Goal: Information Seeking & Learning: Check status

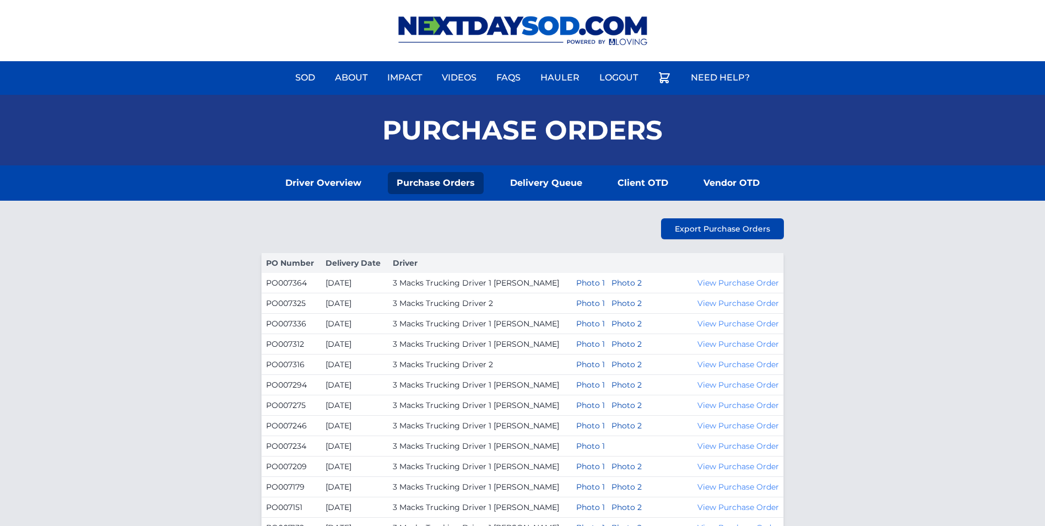
scroll to position [412, 0]
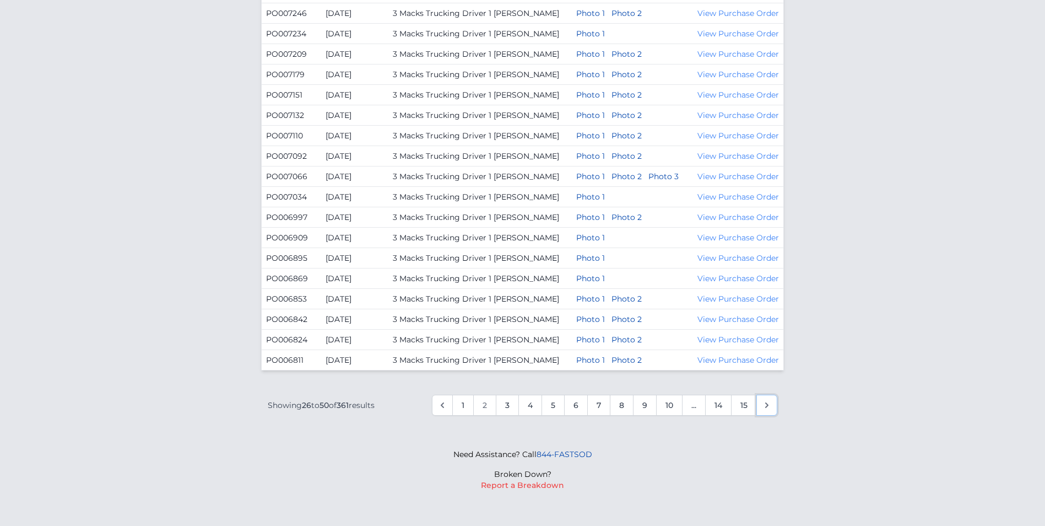
click at [770, 410] on icon "Next &raquo;" at bounding box center [766, 404] width 11 height 11
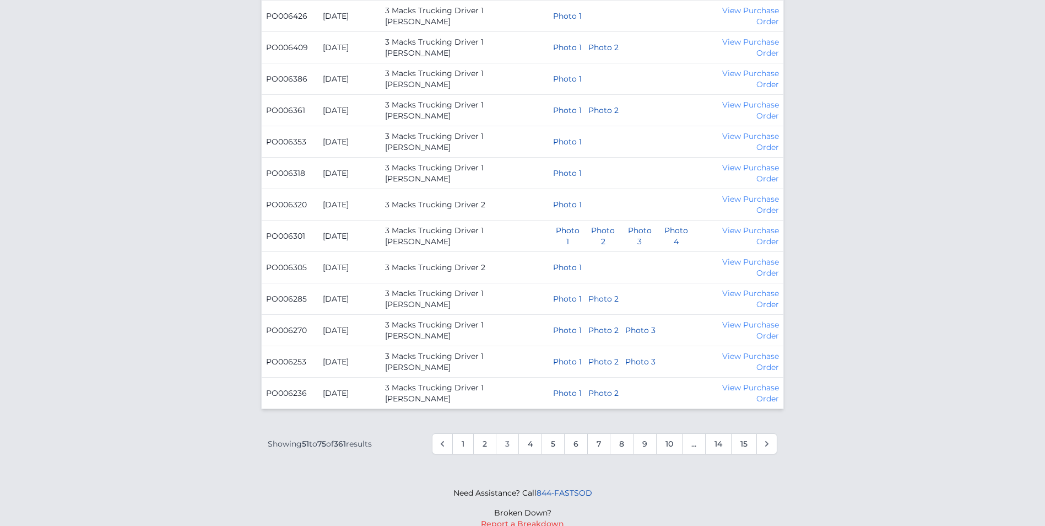
scroll to position [661, 0]
click at [771, 434] on link "Next &raquo;" at bounding box center [766, 442] width 21 height 21
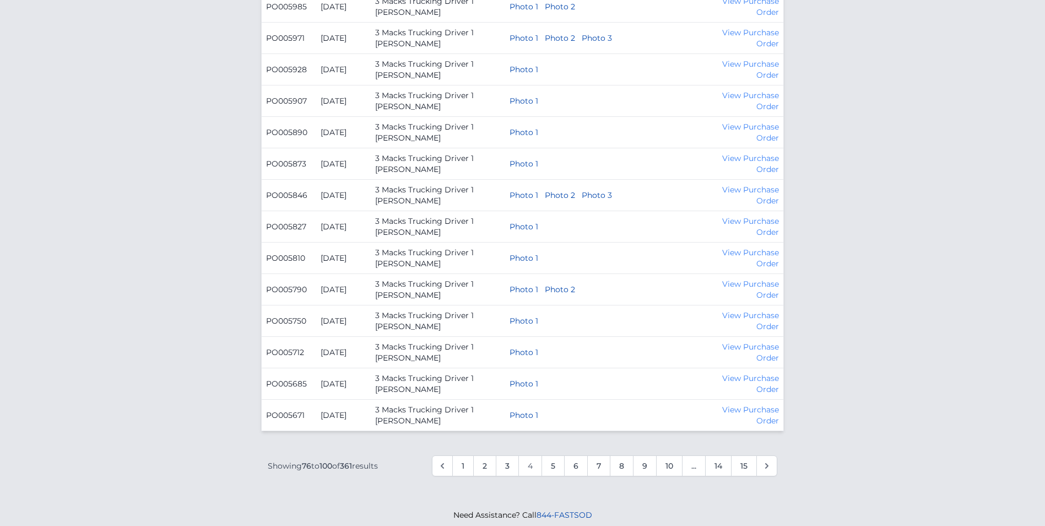
scroll to position [699, 0]
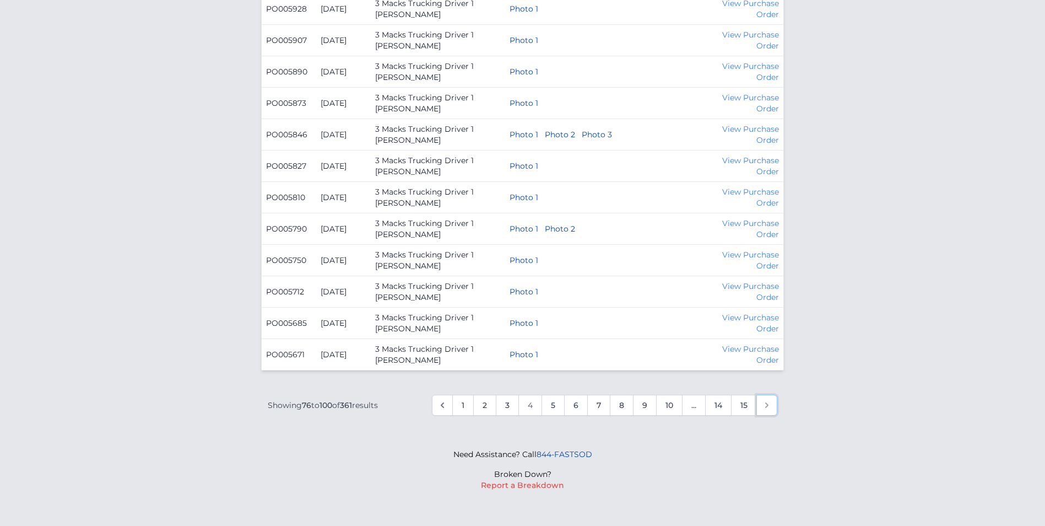
click at [763, 409] on icon "Next &raquo;" at bounding box center [766, 404] width 11 height 11
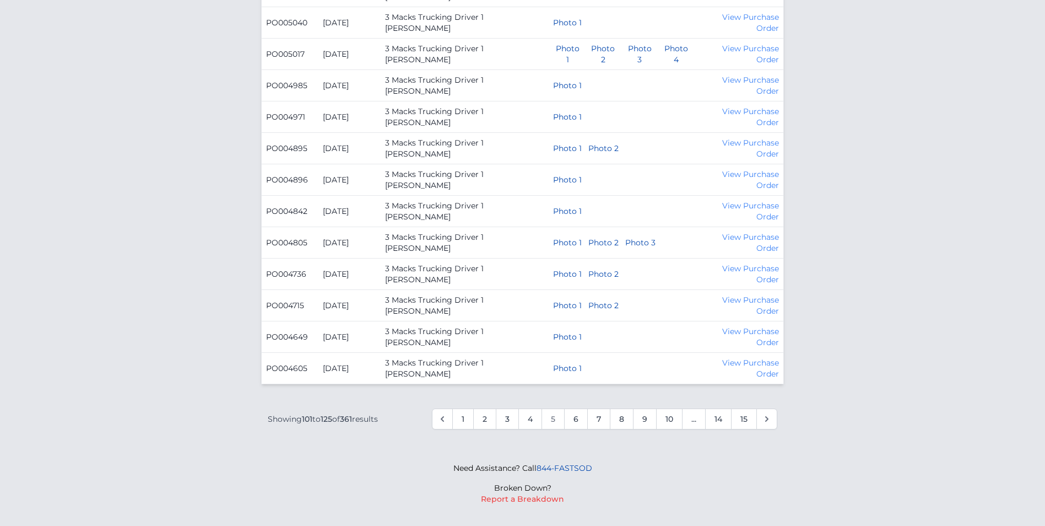
scroll to position [699, 0]
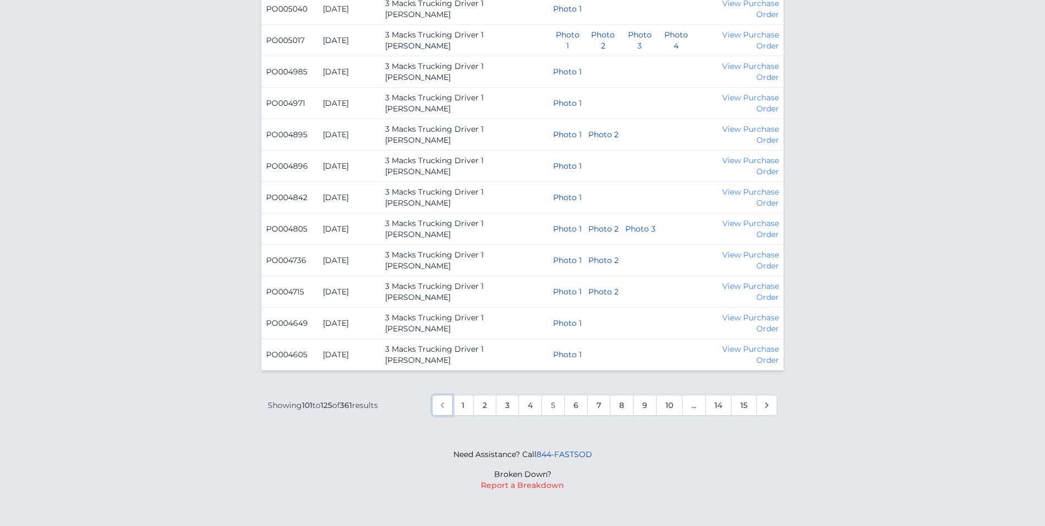
click at [442, 404] on icon "&laquo; Previous" at bounding box center [442, 404] width 11 height 11
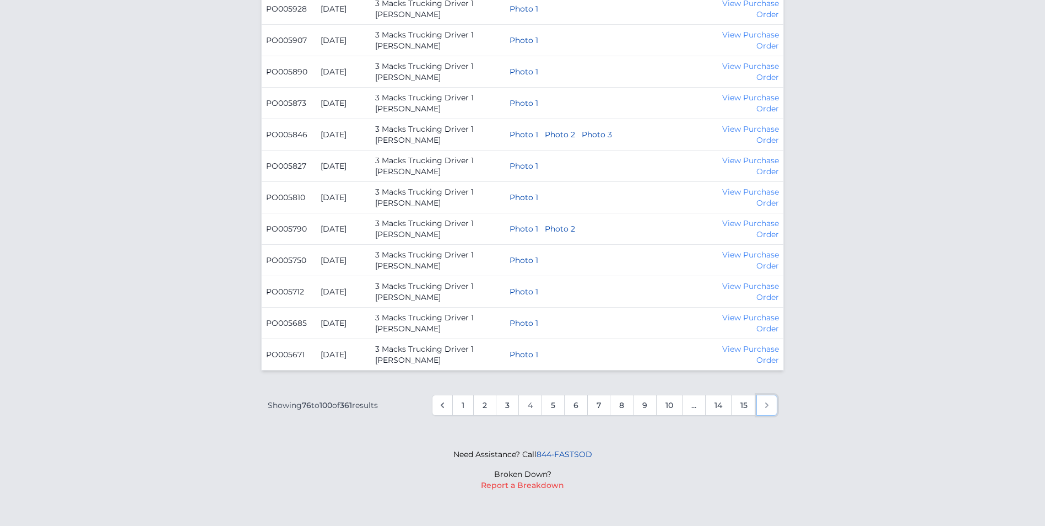
click at [766, 413] on link "Next &raquo;" at bounding box center [766, 404] width 21 height 21
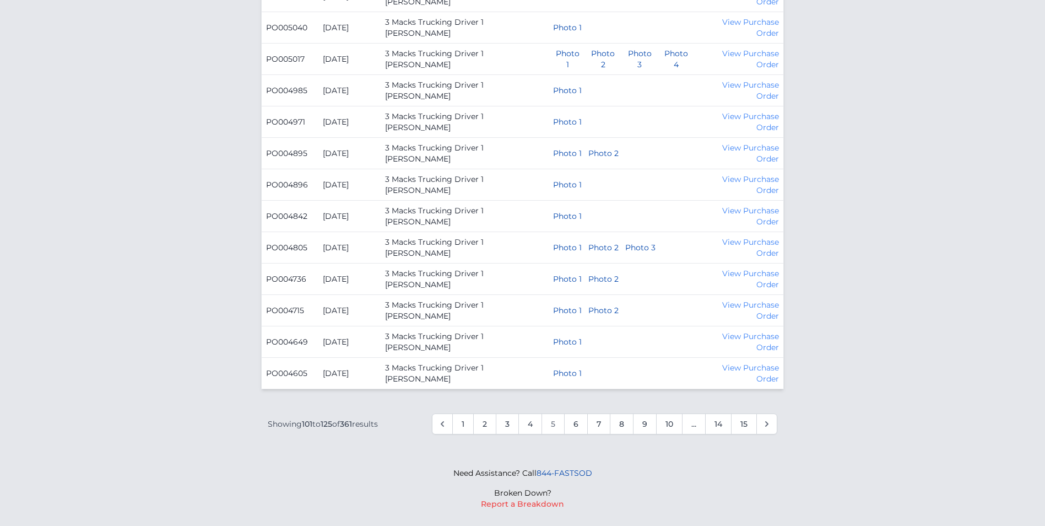
scroll to position [625, 0]
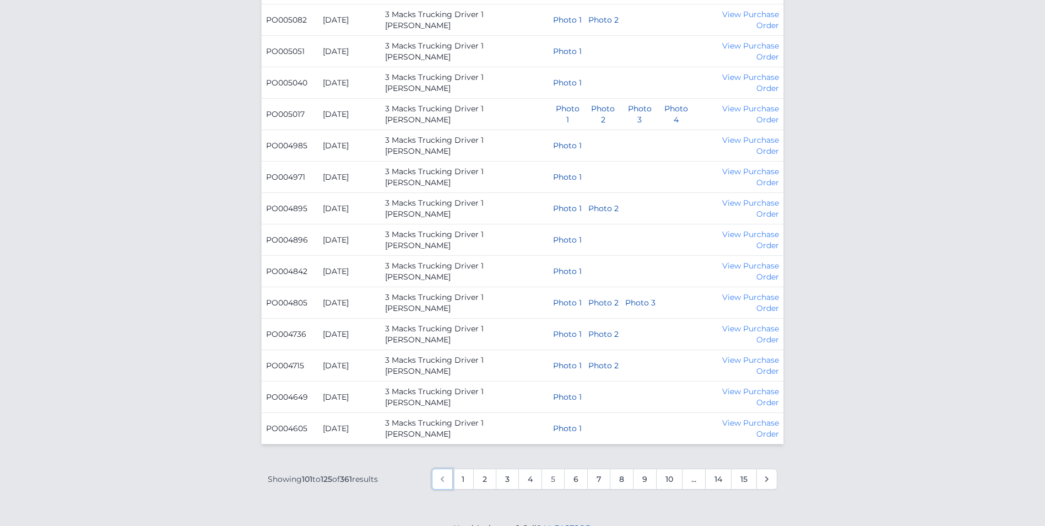
click at [435, 473] on link "&laquo; Previous" at bounding box center [442, 478] width 21 height 21
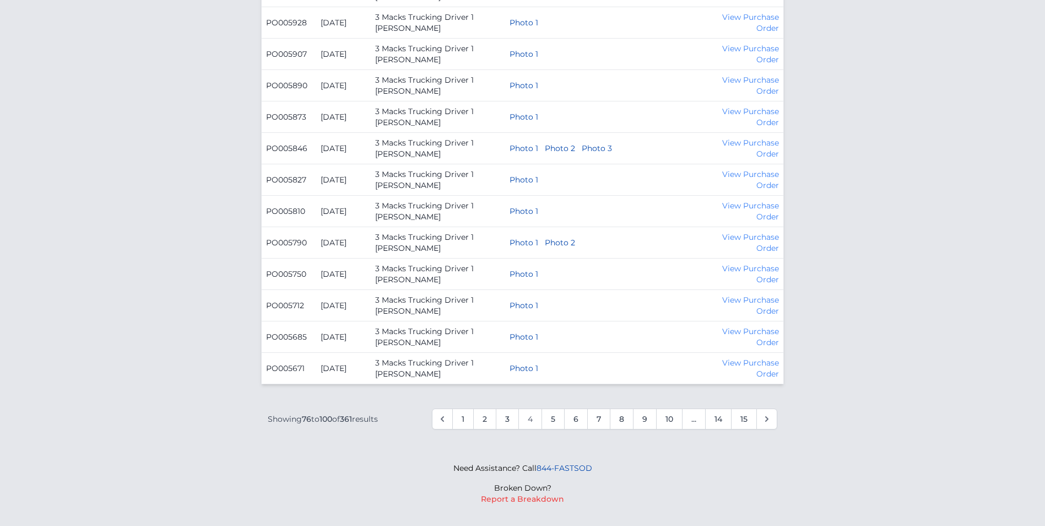
scroll to position [699, 0]
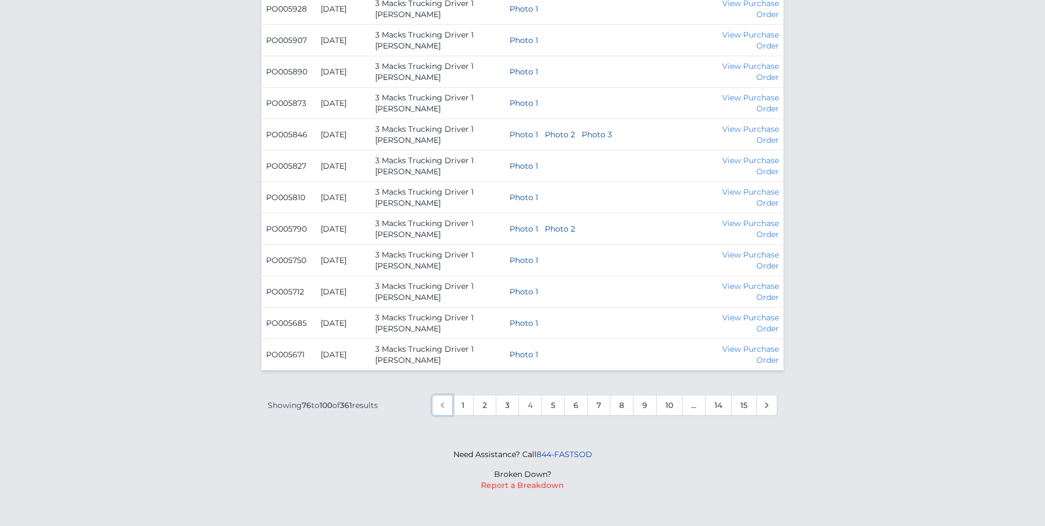
click at [444, 407] on icon "&laquo; Previous" at bounding box center [442, 404] width 11 height 11
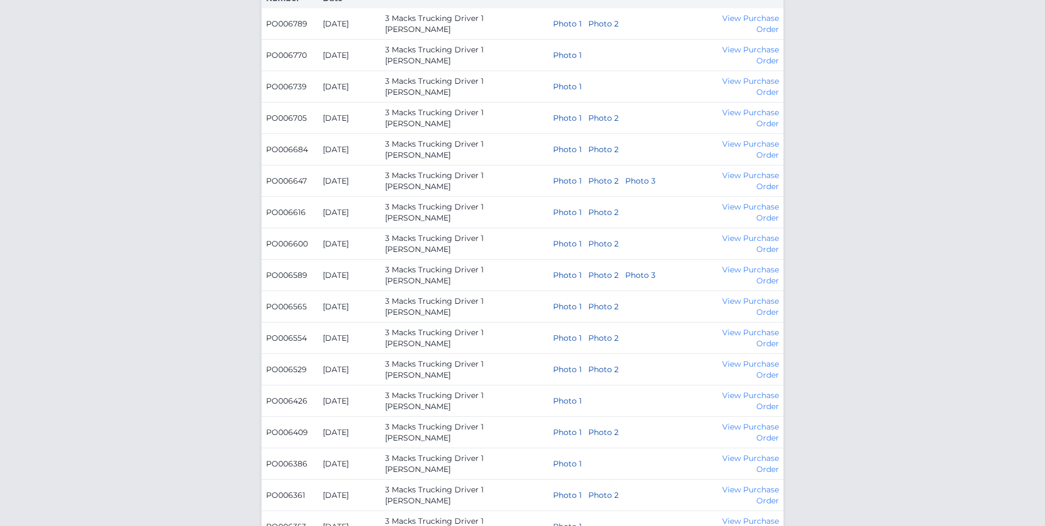
scroll to position [606, 0]
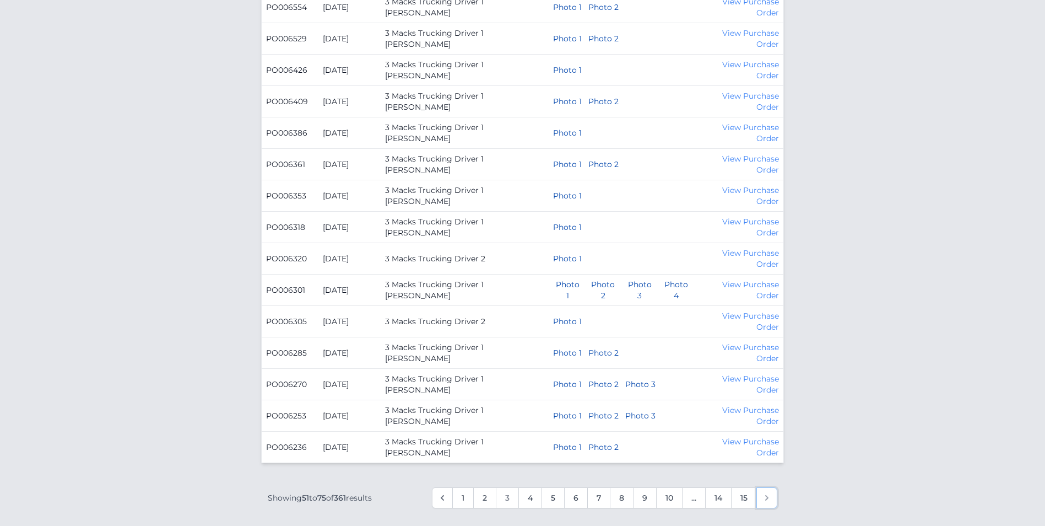
click at [767, 491] on link "Next &raquo;" at bounding box center [766, 497] width 21 height 21
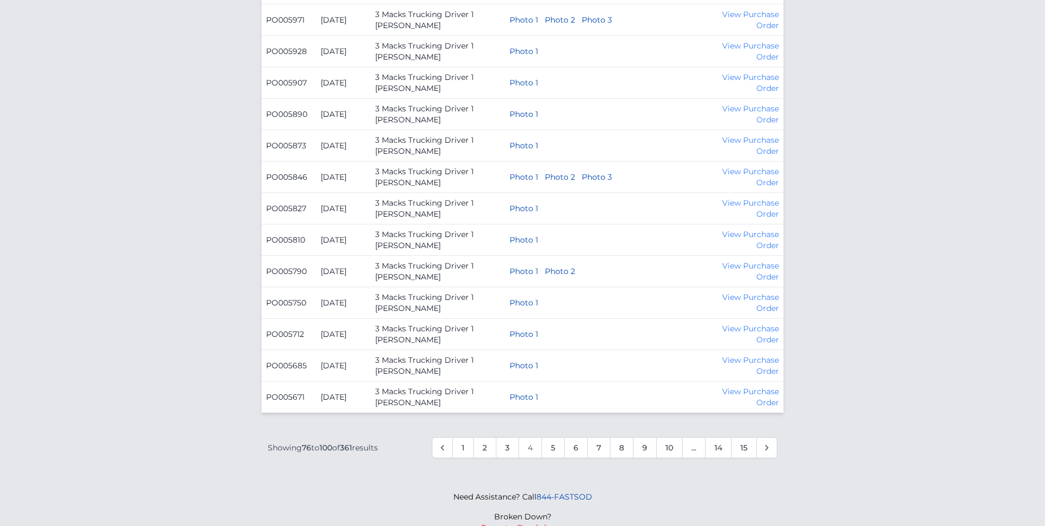
scroll to position [661, 0]
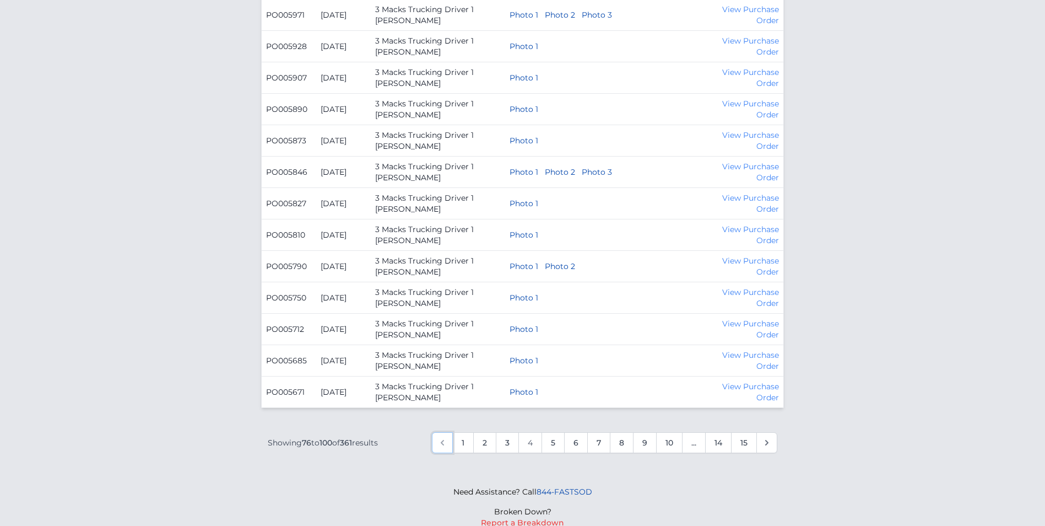
click at [445, 451] on link "&laquo; Previous" at bounding box center [442, 442] width 21 height 21
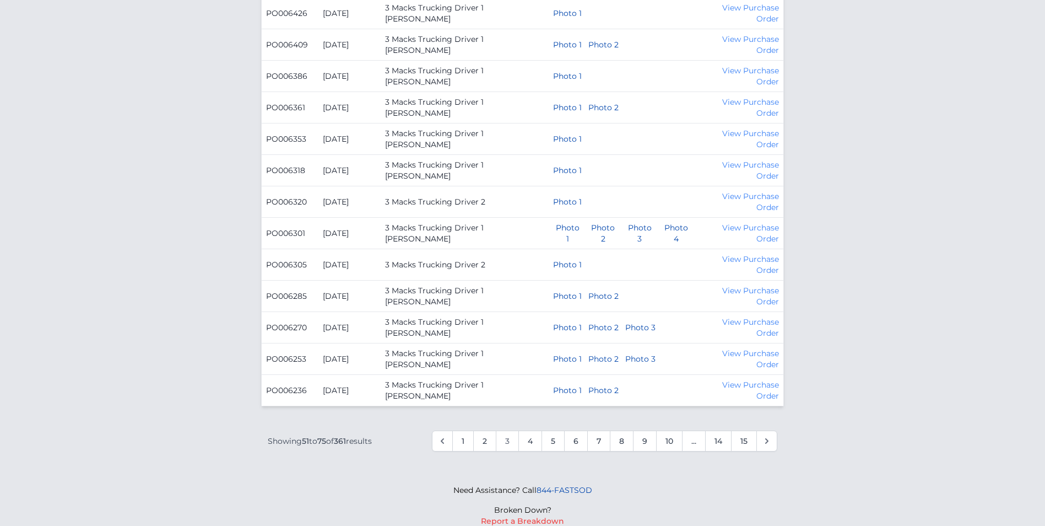
scroll to position [644, 0]
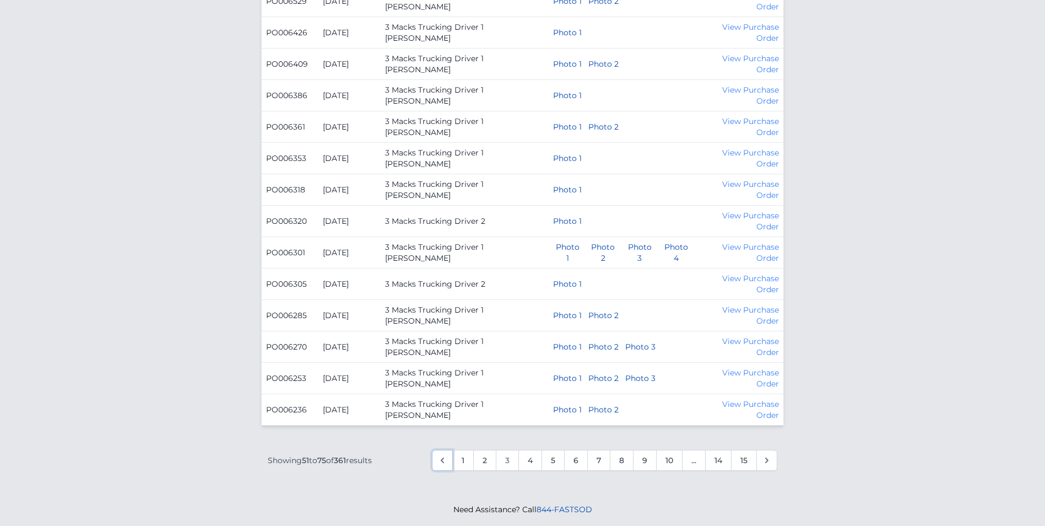
click at [442, 468] on link "&laquo; Previous" at bounding box center [442, 460] width 21 height 21
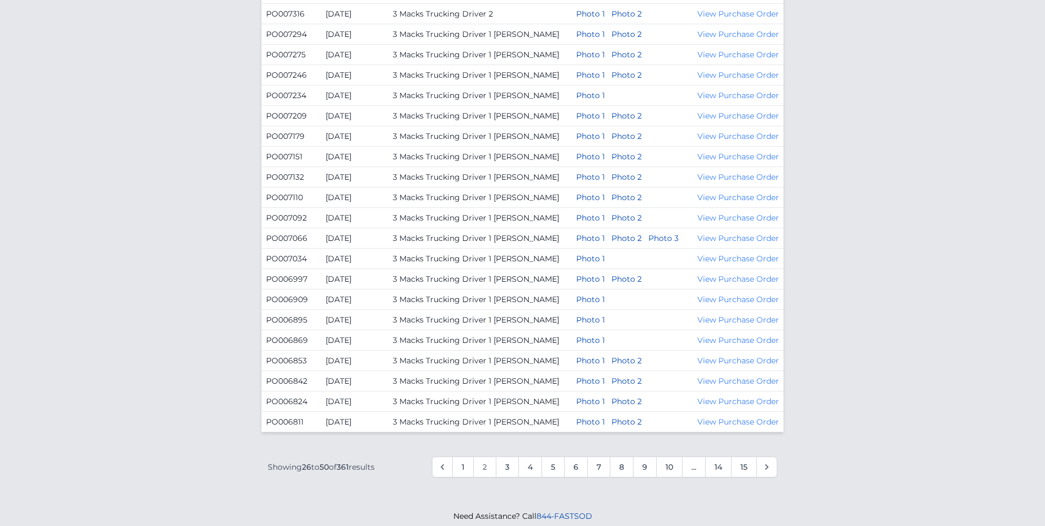
scroll to position [357, 0]
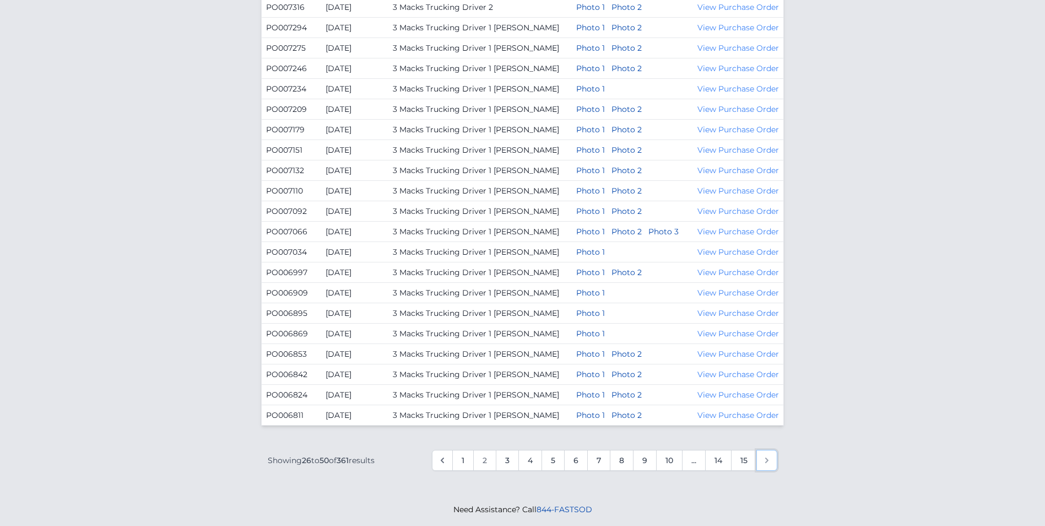
click at [767, 462] on icon "Next &raquo;" at bounding box center [766, 460] width 11 height 11
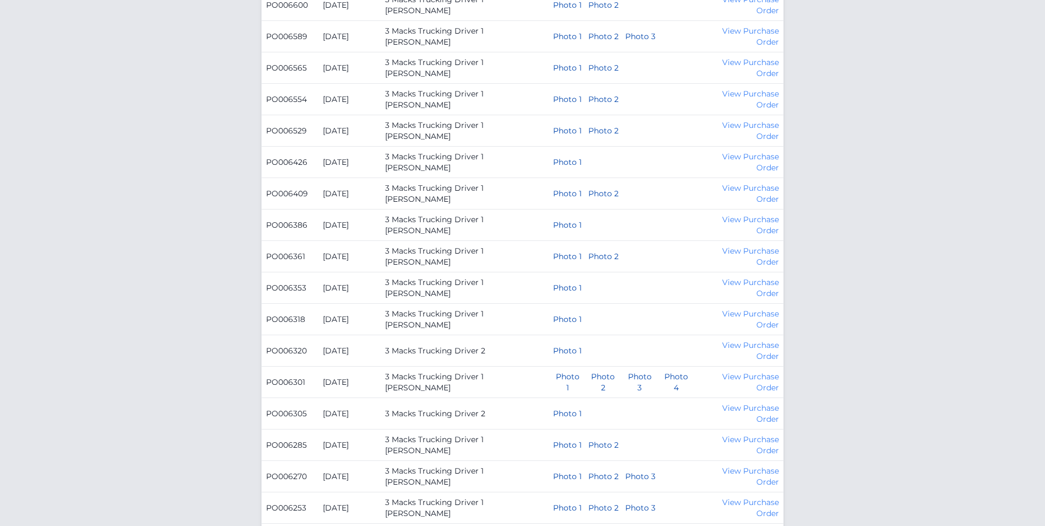
scroll to position [606, 0]
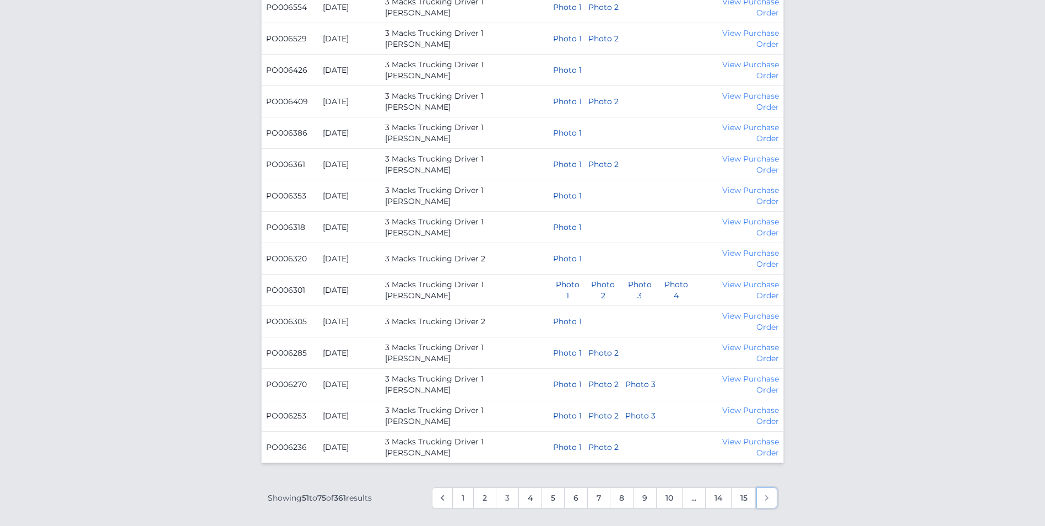
click at [763, 495] on icon "Next &raquo;" at bounding box center [766, 497] width 11 height 11
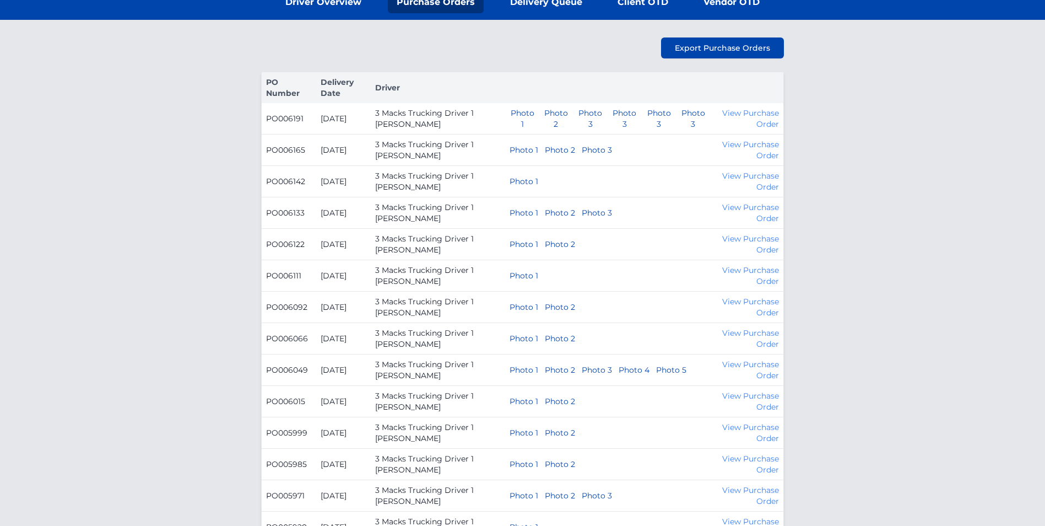
scroll to position [165, 0]
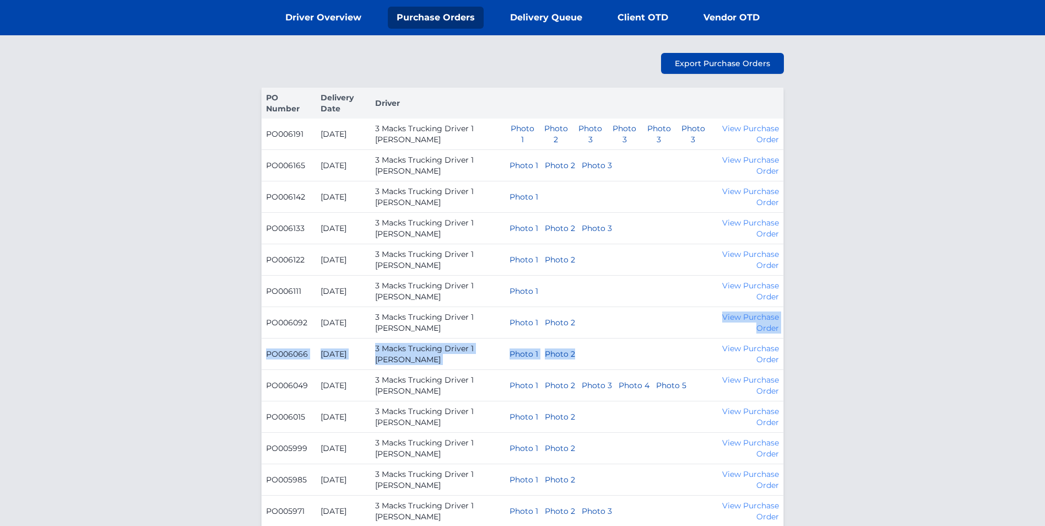
click at [597, 312] on tbody "PO006191 March 21, 2025 3 Macks Trucking Driver 1 Thomas McCullough Photo 1 Pho…" at bounding box center [523, 510] width 522 height 785
click at [862, 407] on div "Purchase Orders Driver Overview Purchase Orders Delivery Queue Client OTD Vendo…" at bounding box center [522, 442] width 1045 height 1026
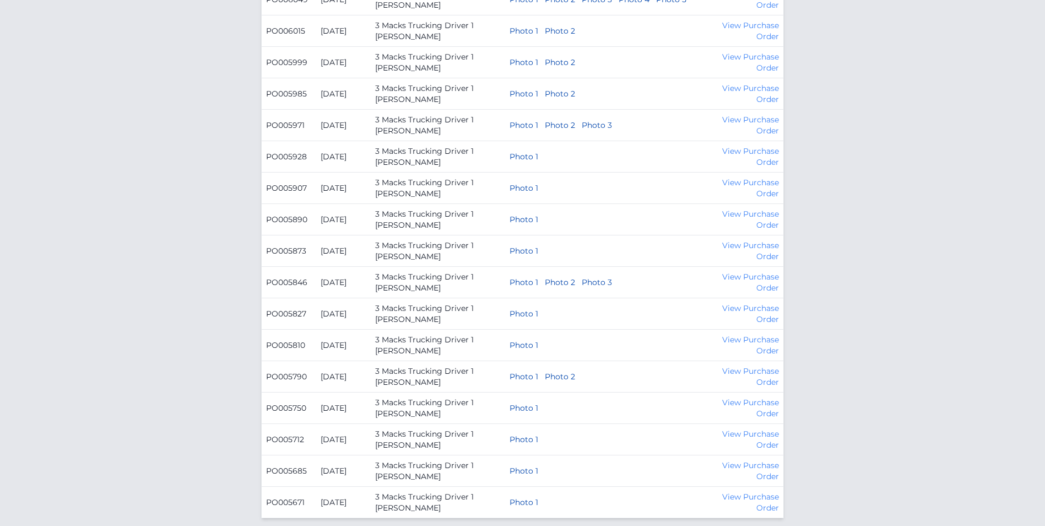
scroll to position [699, 0]
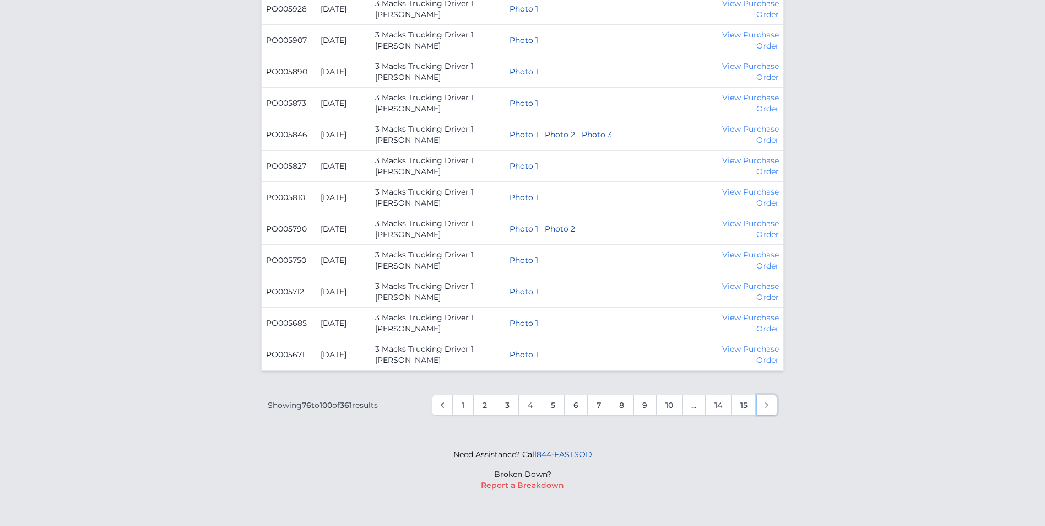
click at [771, 407] on icon "Next &raquo;" at bounding box center [766, 404] width 11 height 11
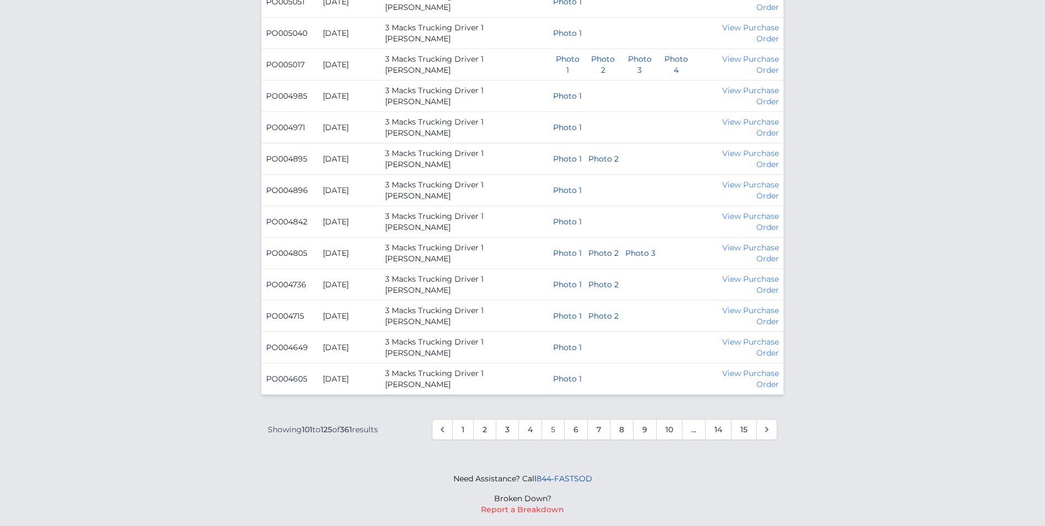
scroll to position [699, 0]
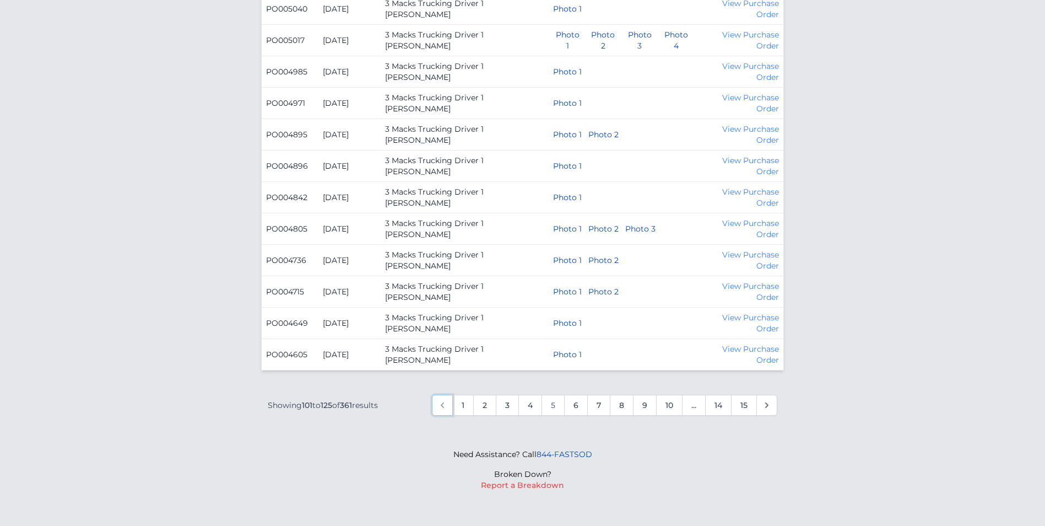
click at [442, 411] on link "&laquo; Previous" at bounding box center [442, 404] width 21 height 21
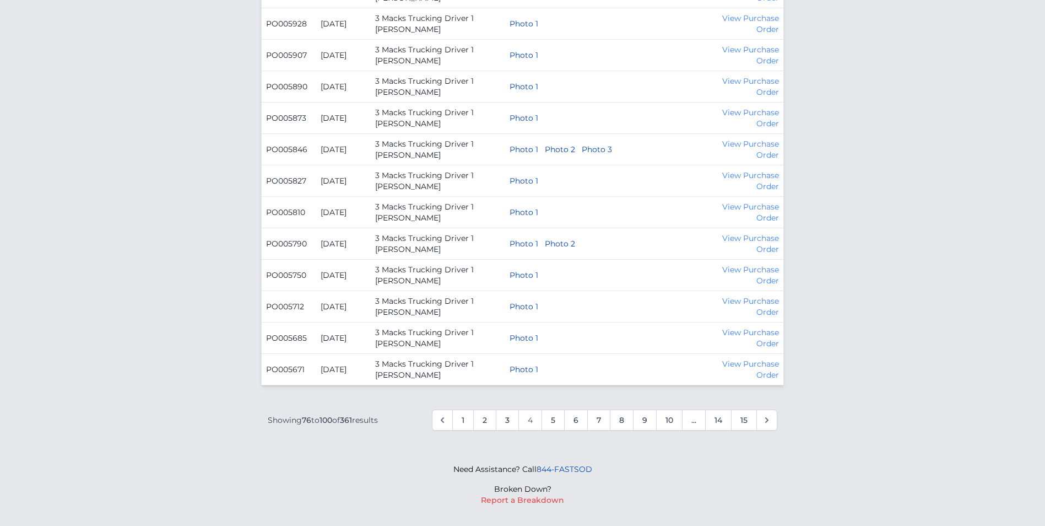
scroll to position [699, 0]
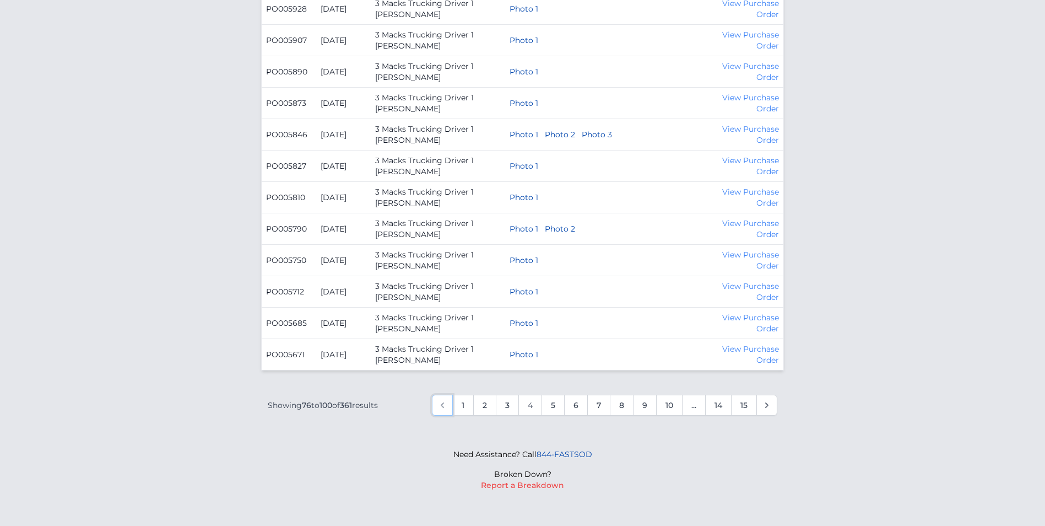
click at [434, 402] on link "&laquo; Previous" at bounding box center [442, 404] width 21 height 21
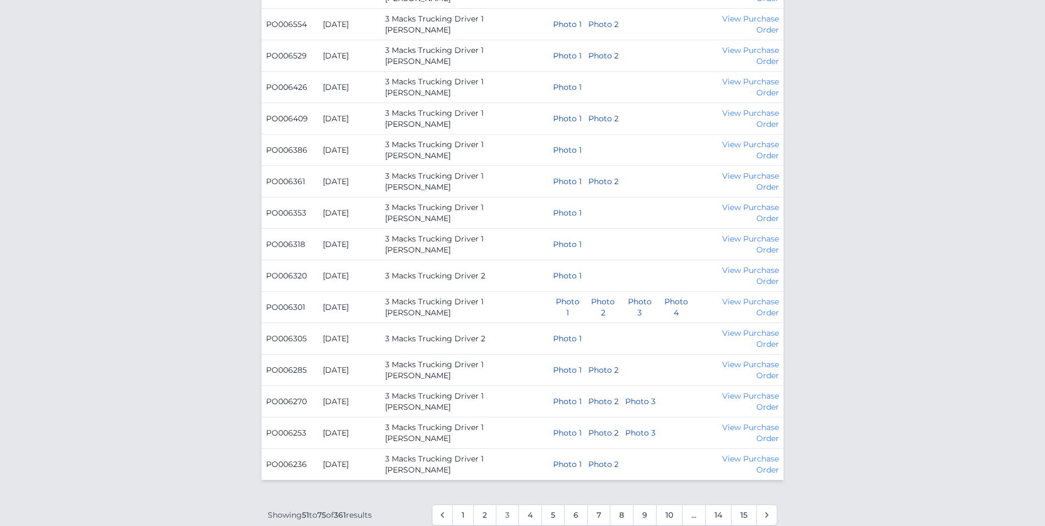
scroll to position [588, 0]
click at [444, 513] on icon "&laquo; Previous" at bounding box center [442, 515] width 11 height 11
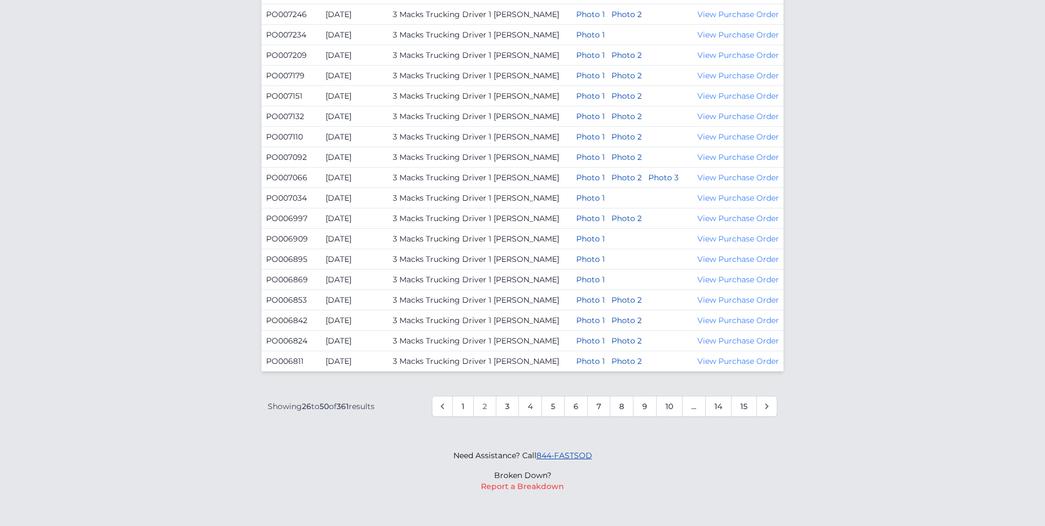
scroll to position [412, 0]
click at [764, 410] on icon "Next &raquo;" at bounding box center [766, 404] width 11 height 11
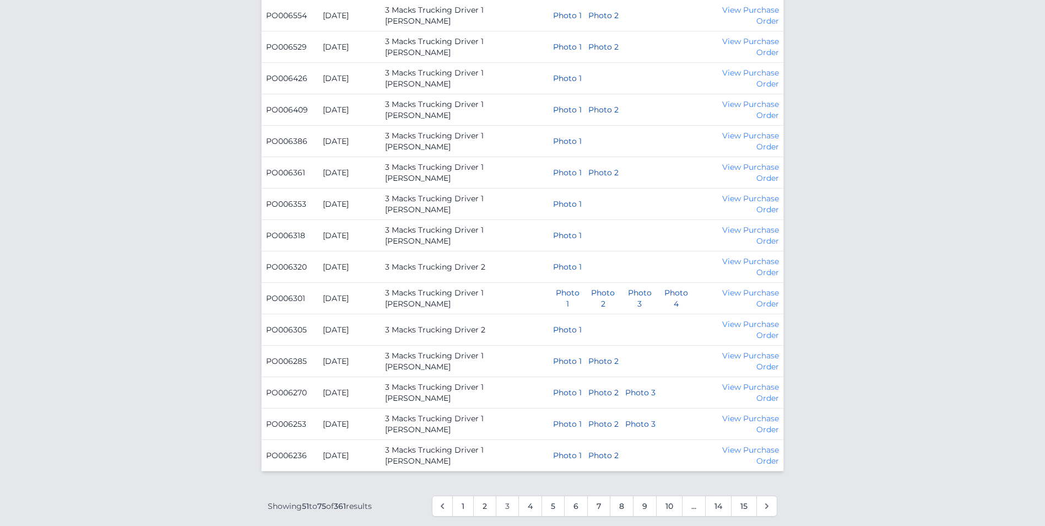
scroll to position [699, 0]
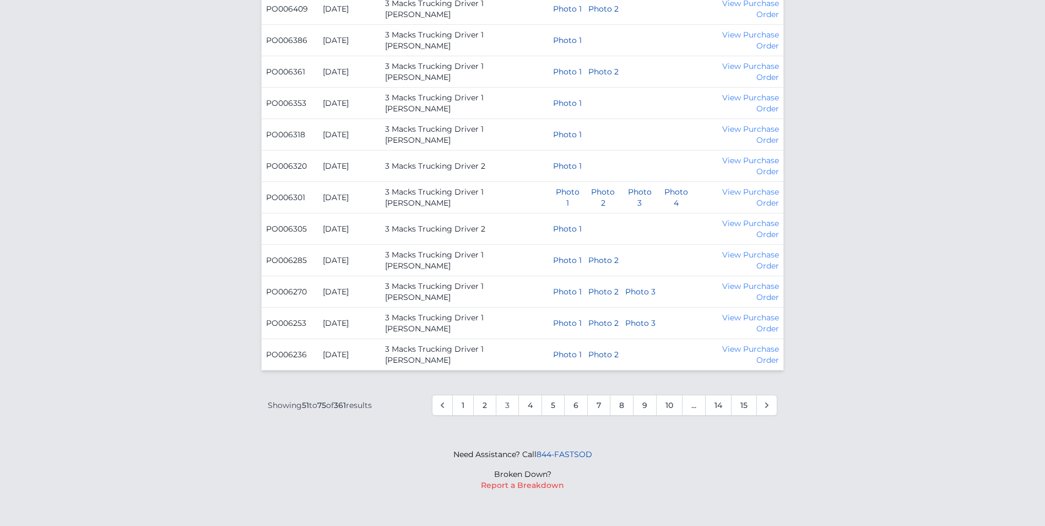
click at [438, 403] on icon "&laquo; Previous" at bounding box center [442, 404] width 11 height 11
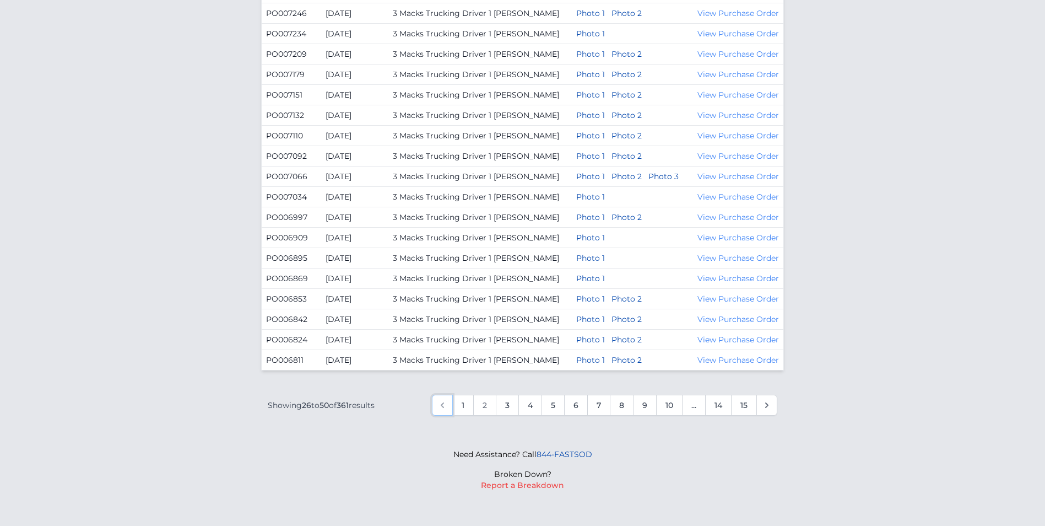
click at [444, 404] on icon "&laquo; Previous" at bounding box center [442, 404] width 11 height 11
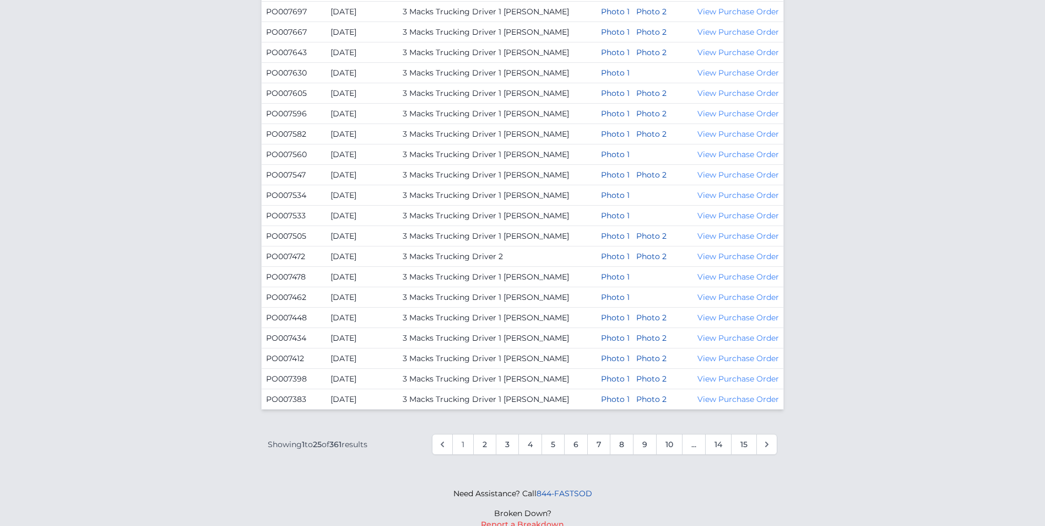
scroll to position [412, 0]
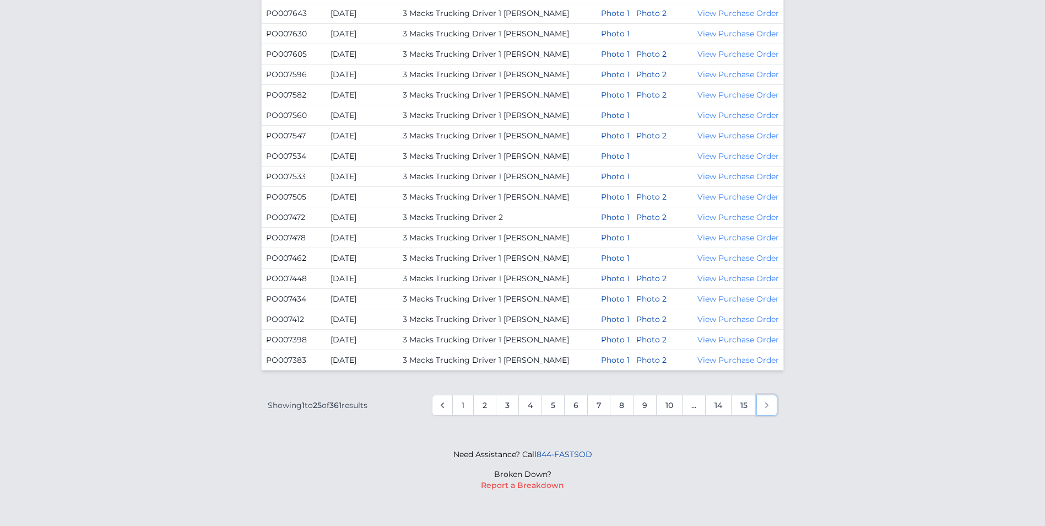
click at [769, 408] on icon "Next &raquo;" at bounding box center [766, 404] width 11 height 11
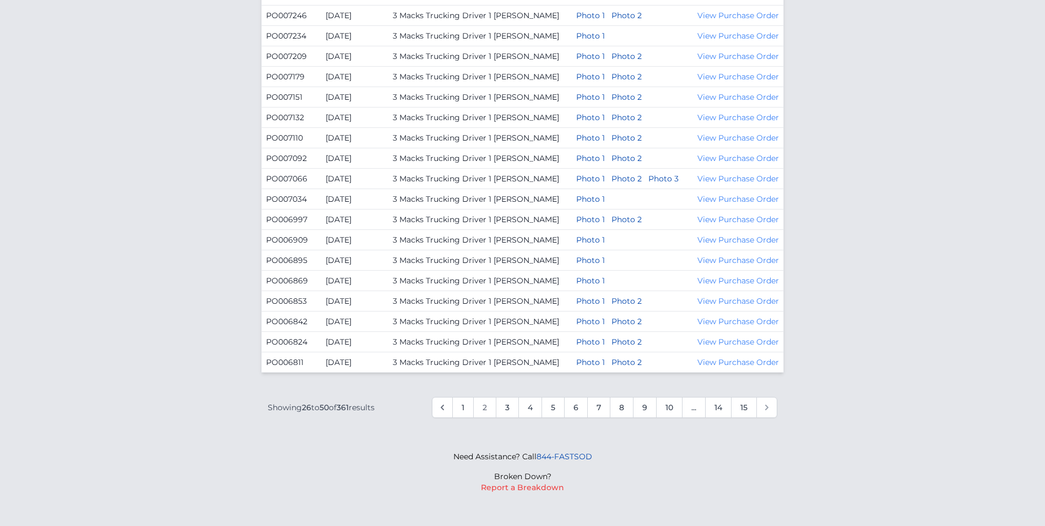
scroll to position [412, 0]
click at [767, 408] on icon "Next &raquo;" at bounding box center [766, 404] width 11 height 11
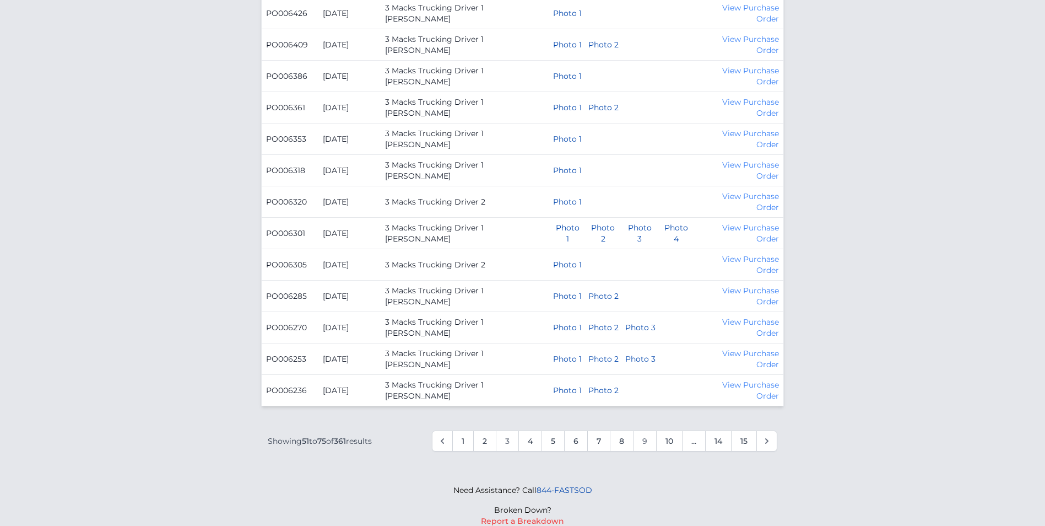
scroll to position [644, 0]
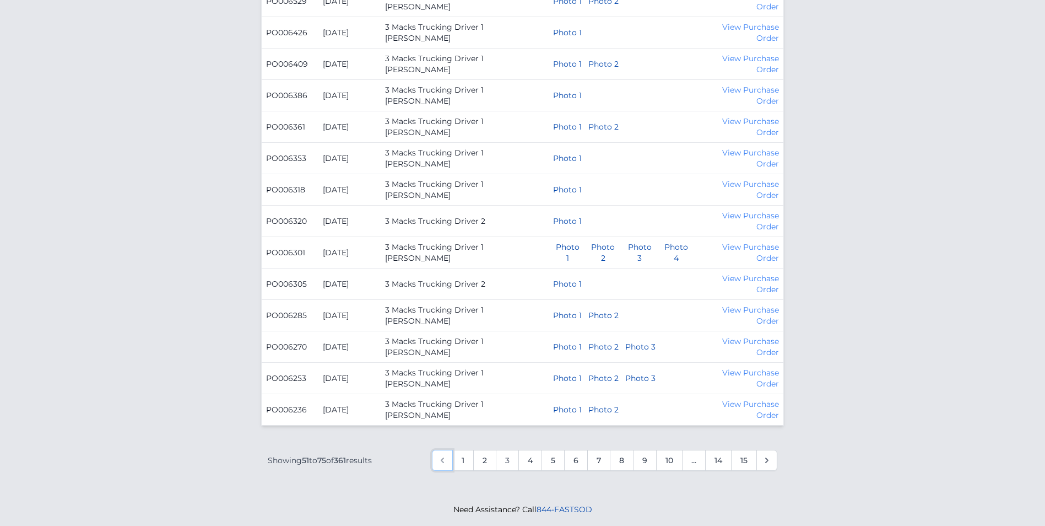
click at [441, 455] on icon "&laquo; Previous" at bounding box center [442, 460] width 11 height 11
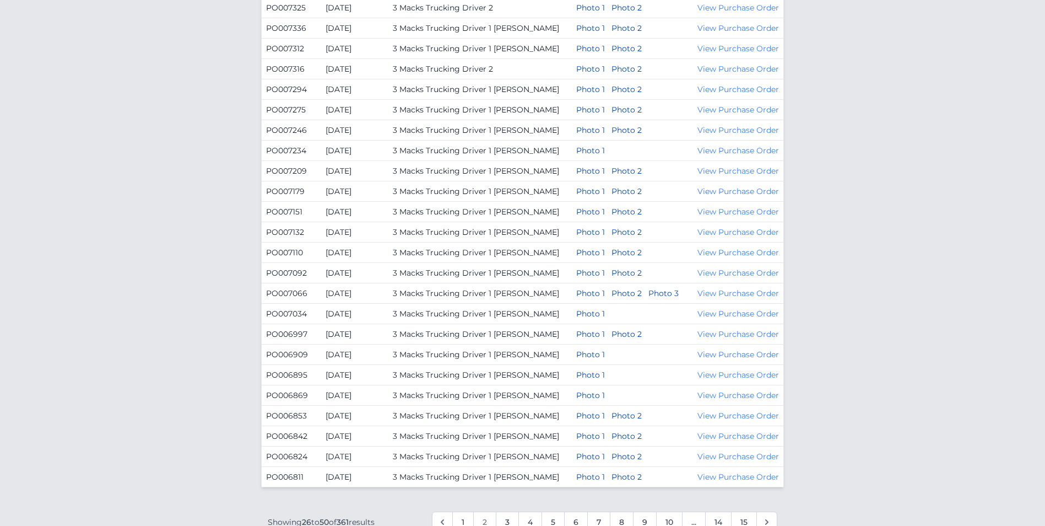
scroll to position [412, 0]
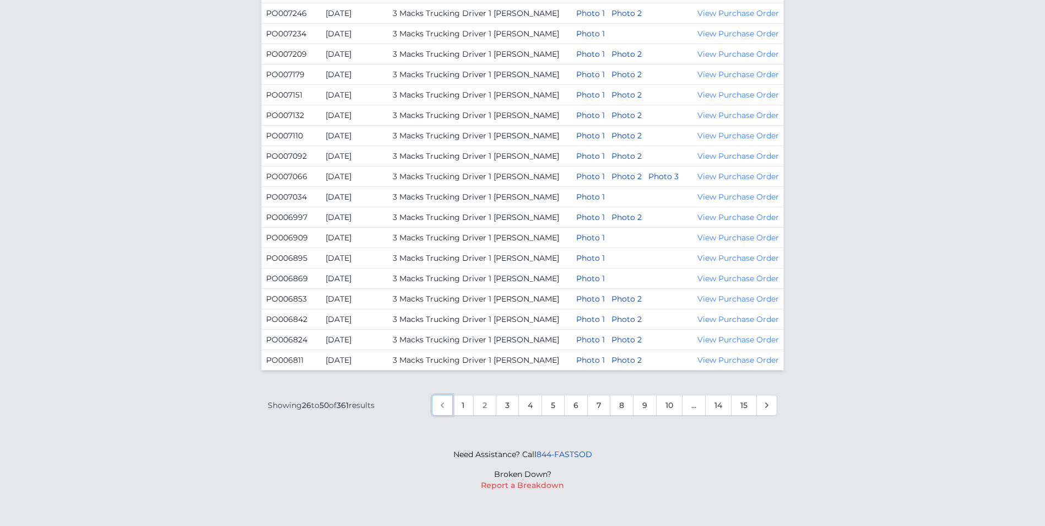
click at [439, 412] on link "&laquo; Previous" at bounding box center [442, 404] width 21 height 21
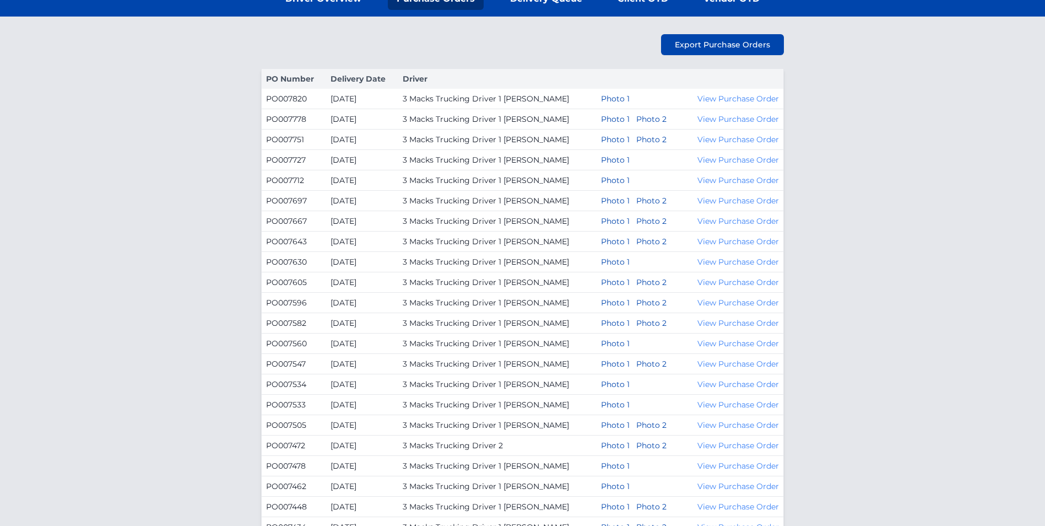
scroll to position [331, 0]
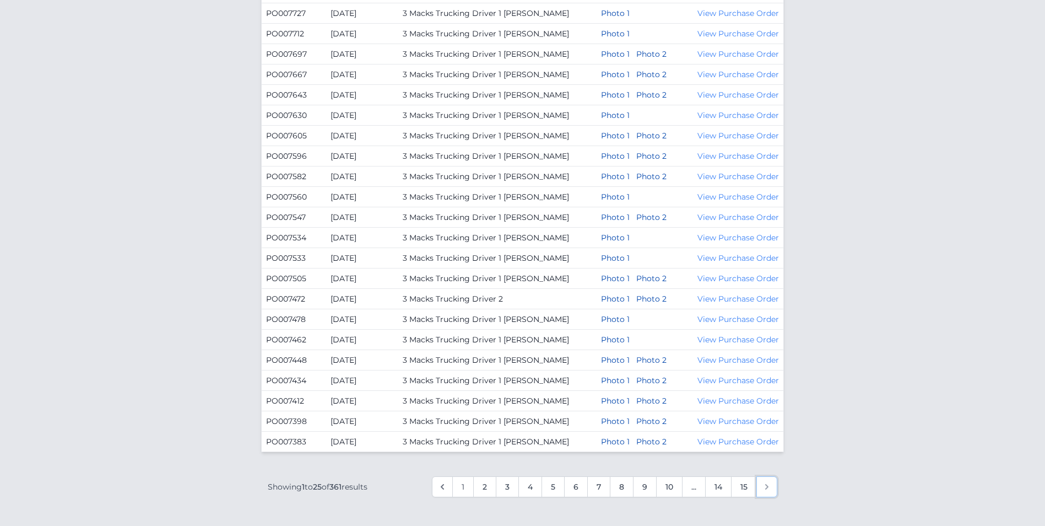
click at [765, 483] on icon "Next &raquo;" at bounding box center [766, 486] width 11 height 11
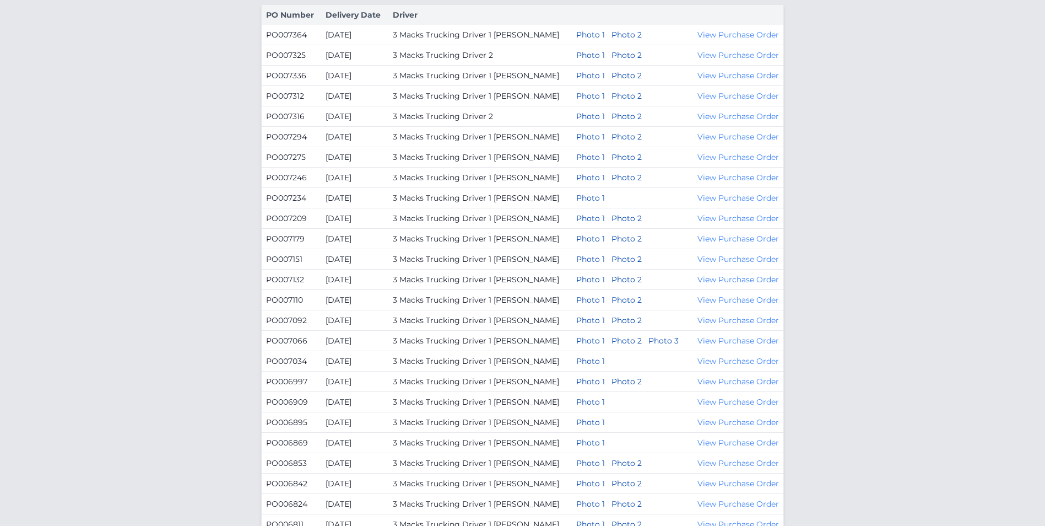
scroll to position [412, 0]
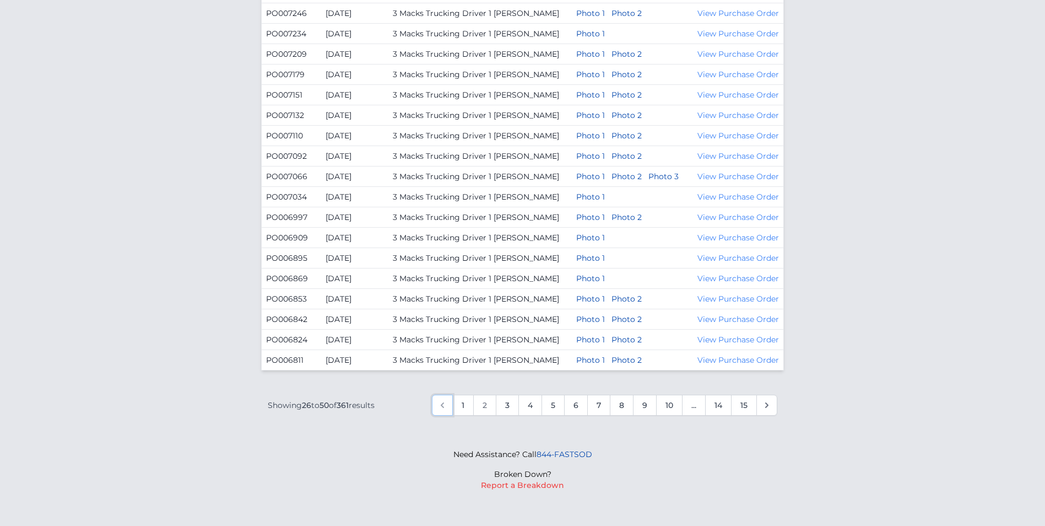
click at [435, 406] on link "&laquo; Previous" at bounding box center [442, 404] width 21 height 21
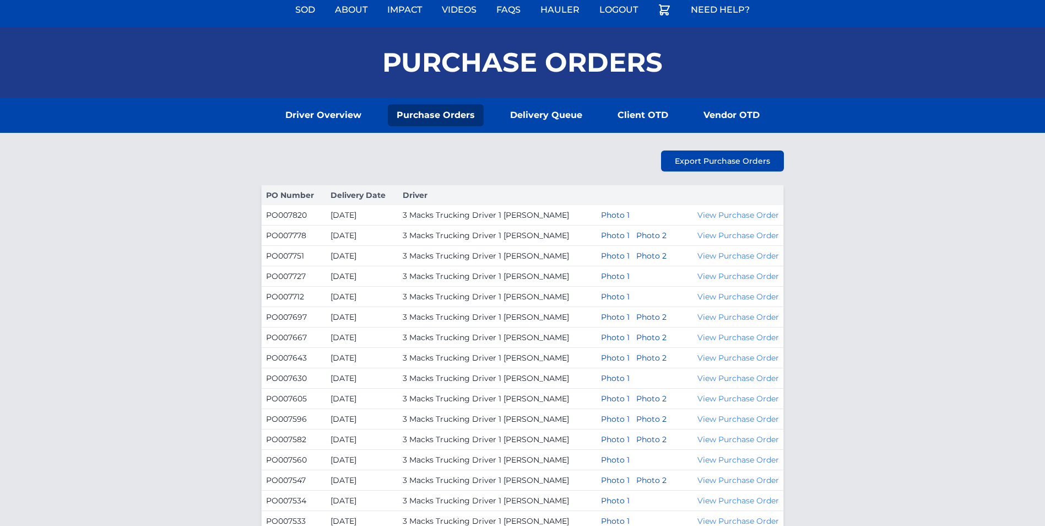
scroll to position [331, 0]
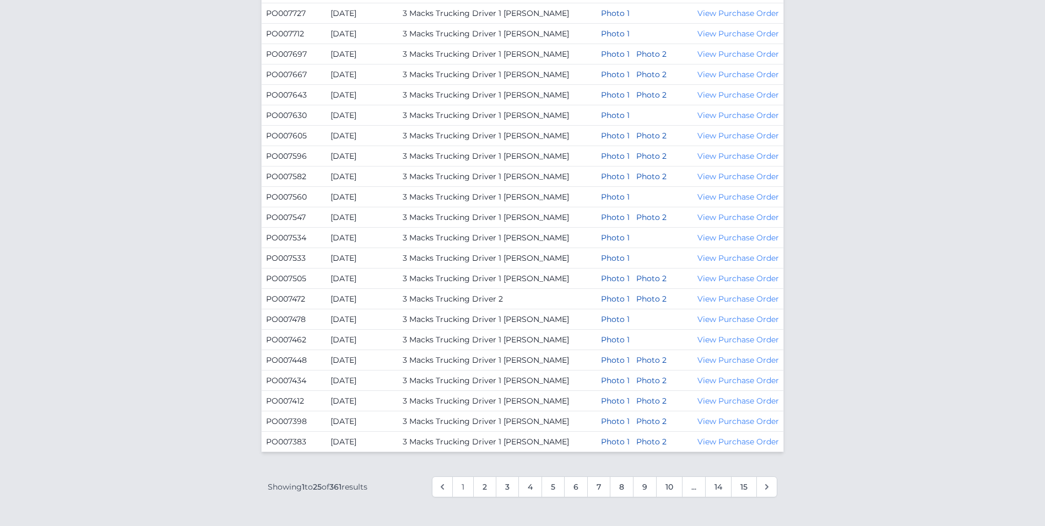
click at [779, 482] on div "« Previous Next » Showing 1 to 25 of 361 results 1" at bounding box center [522, 486] width 523 height 34
click at [765, 484] on icon "Next &raquo;" at bounding box center [766, 486] width 11 height 11
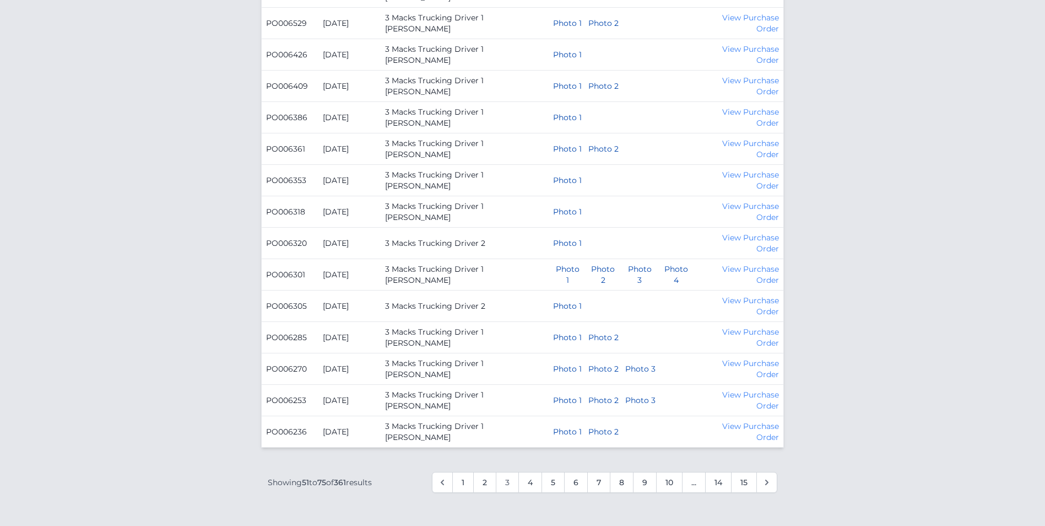
scroll to position [699, 0]
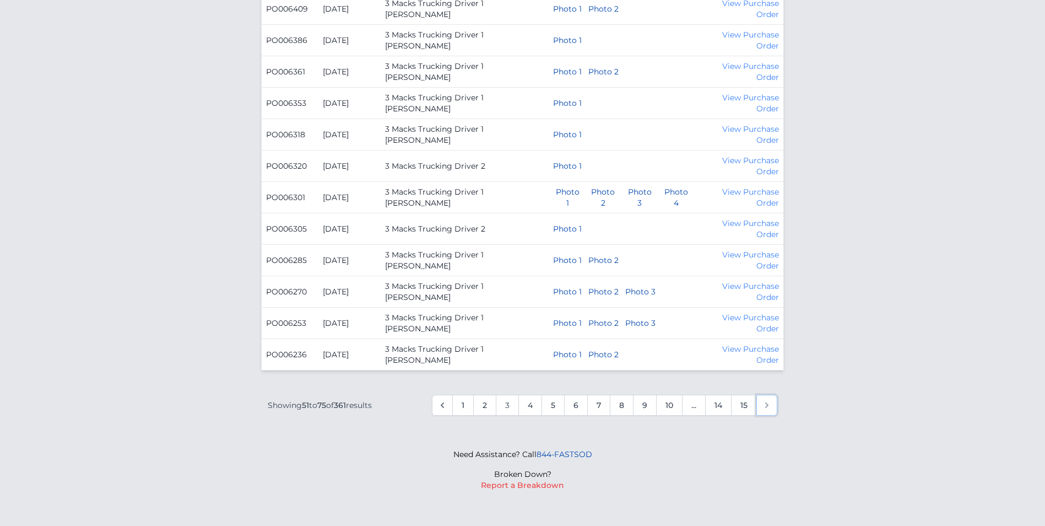
click at [772, 408] on link "Next &raquo;" at bounding box center [766, 404] width 21 height 21
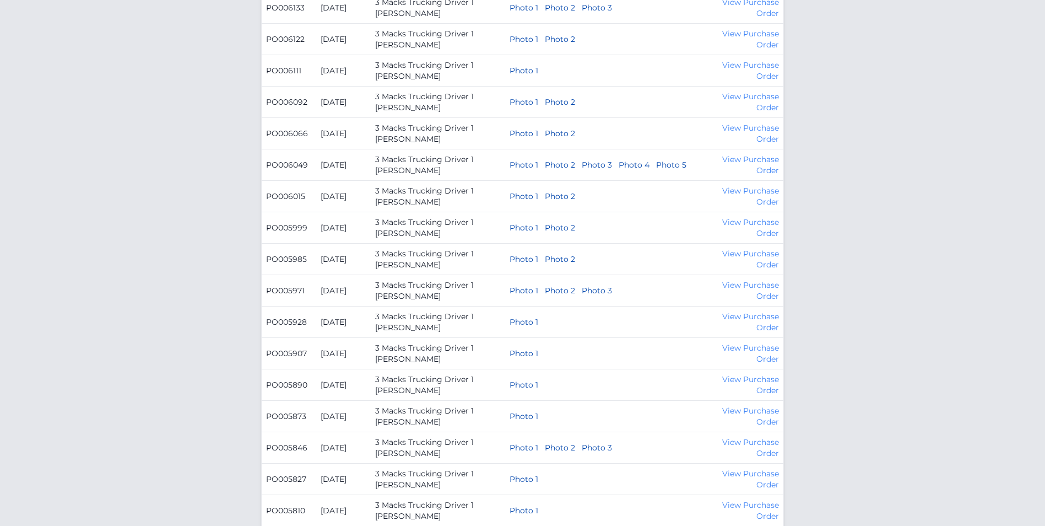
scroll to position [699, 0]
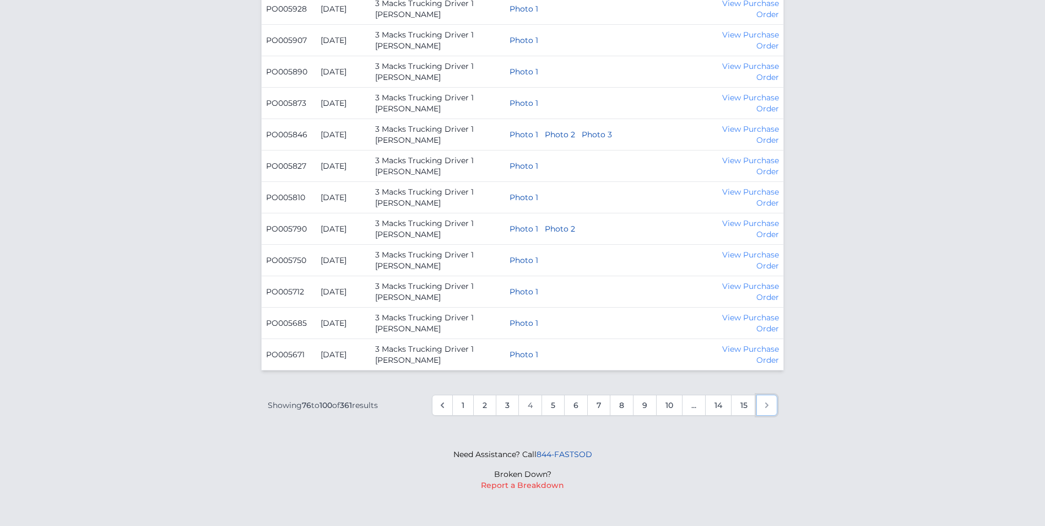
click at [759, 404] on link "Next &raquo;" at bounding box center [766, 404] width 21 height 21
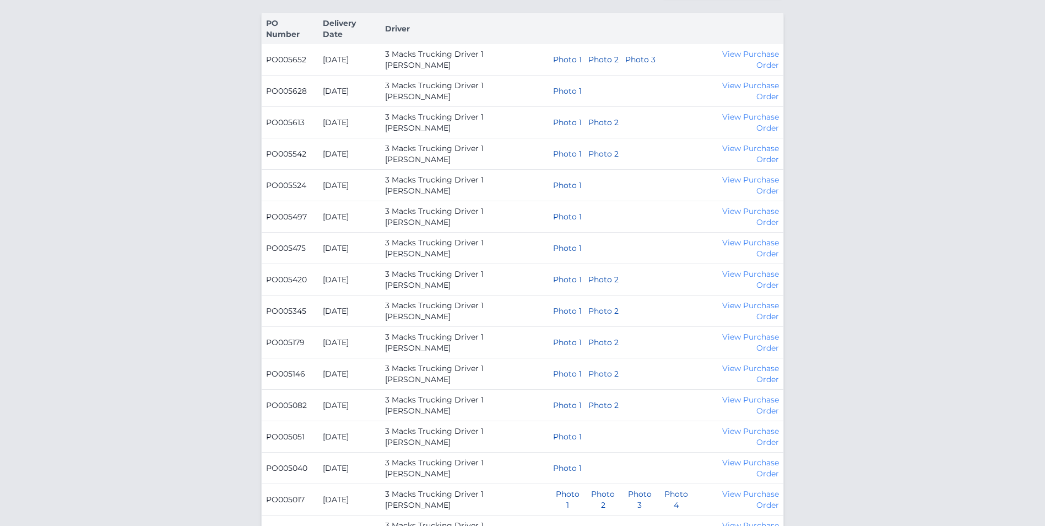
scroll to position [220, 0]
